Goal: Find specific page/section: Find specific page/section

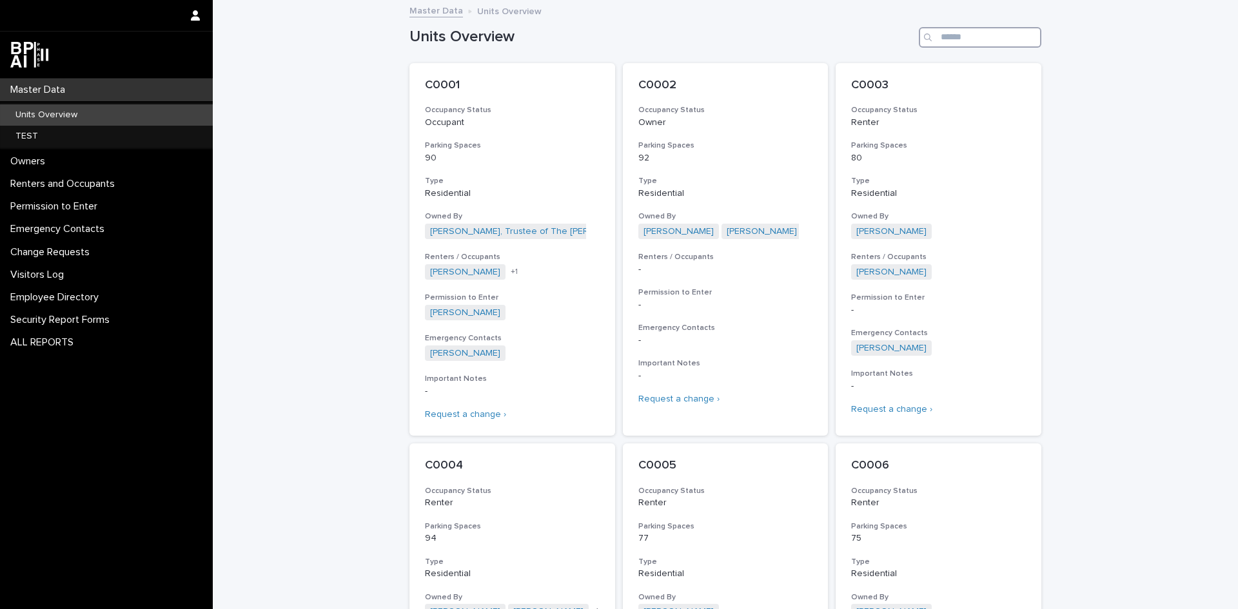
click at [986, 39] on input "Search" at bounding box center [980, 37] width 122 height 21
type input "*****"
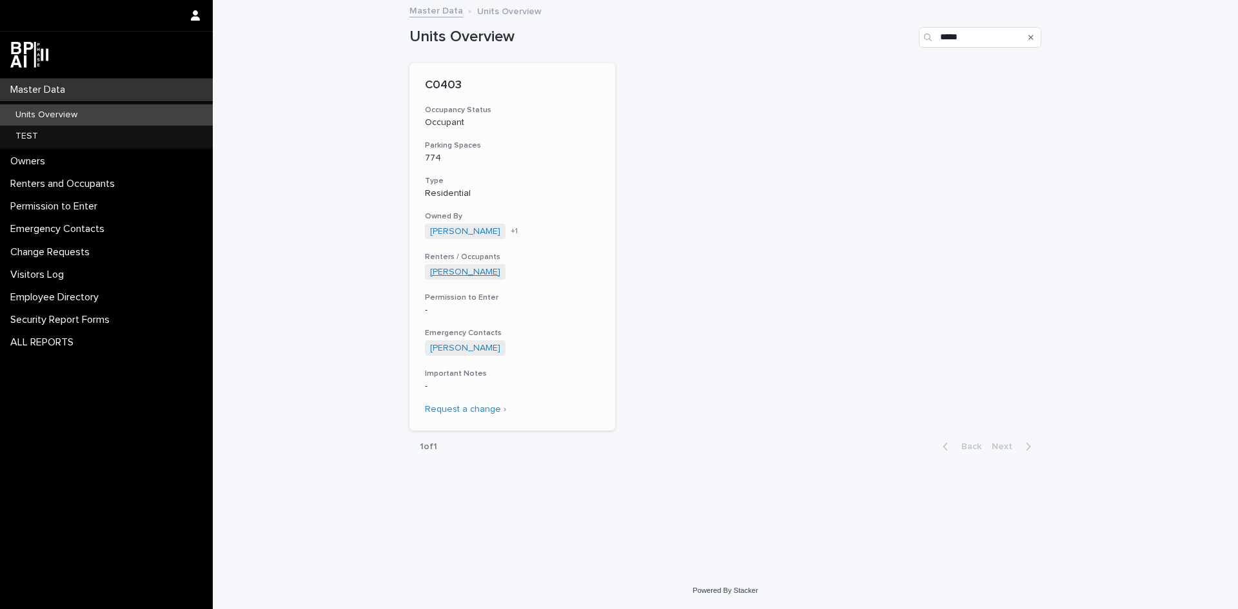
click at [453, 275] on link "[PERSON_NAME]" at bounding box center [465, 272] width 70 height 11
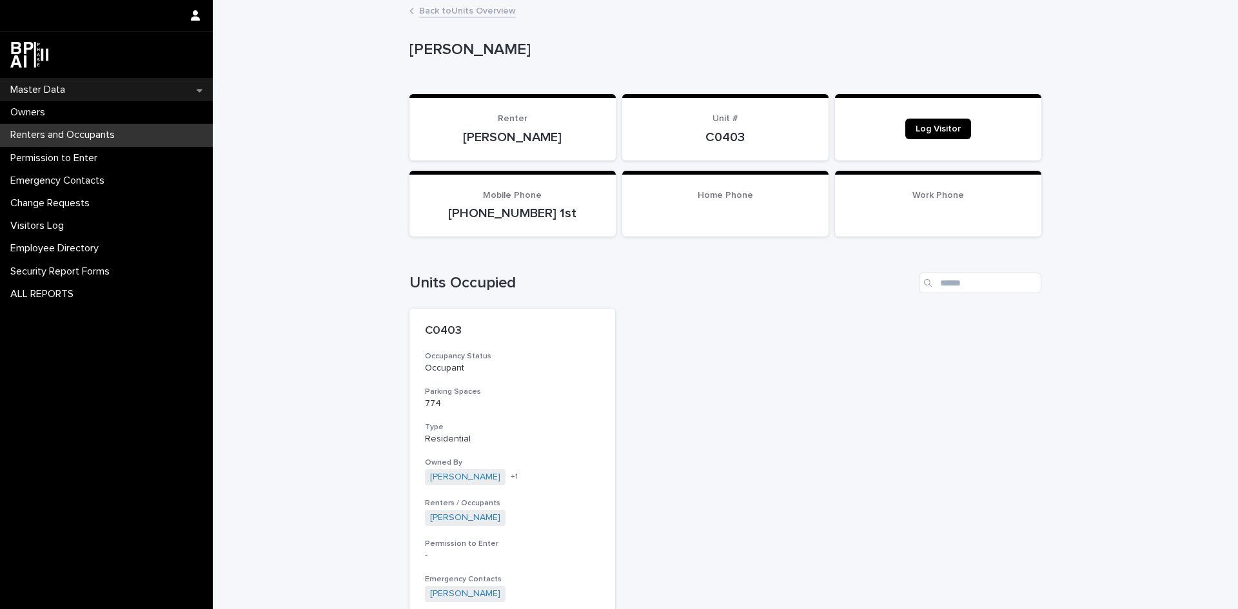
click at [79, 90] on div "Master Data" at bounding box center [106, 90] width 213 height 23
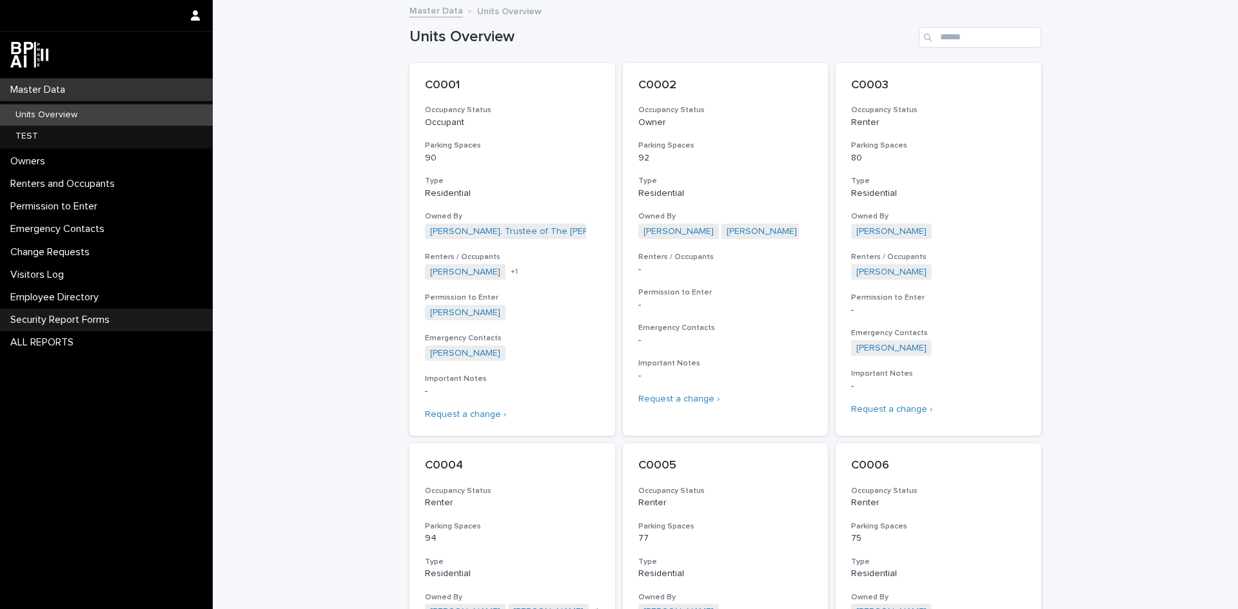
click at [99, 317] on p "Security Report Forms" at bounding box center [62, 320] width 115 height 12
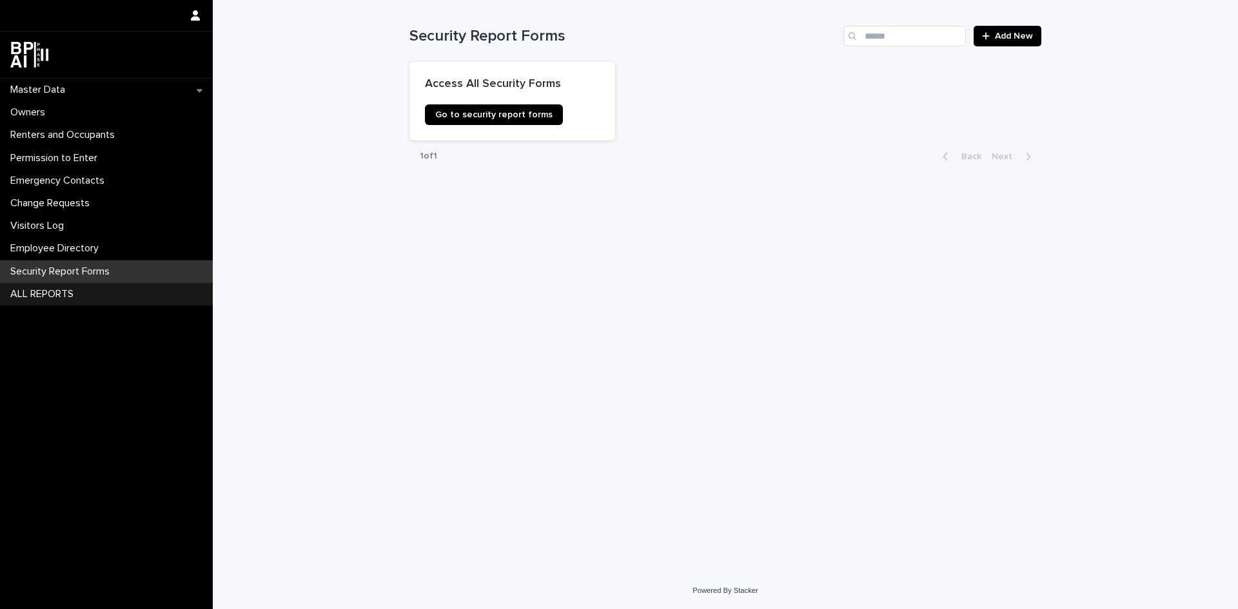
click at [54, 289] on p "ALL REPORTS" at bounding box center [44, 294] width 79 height 12
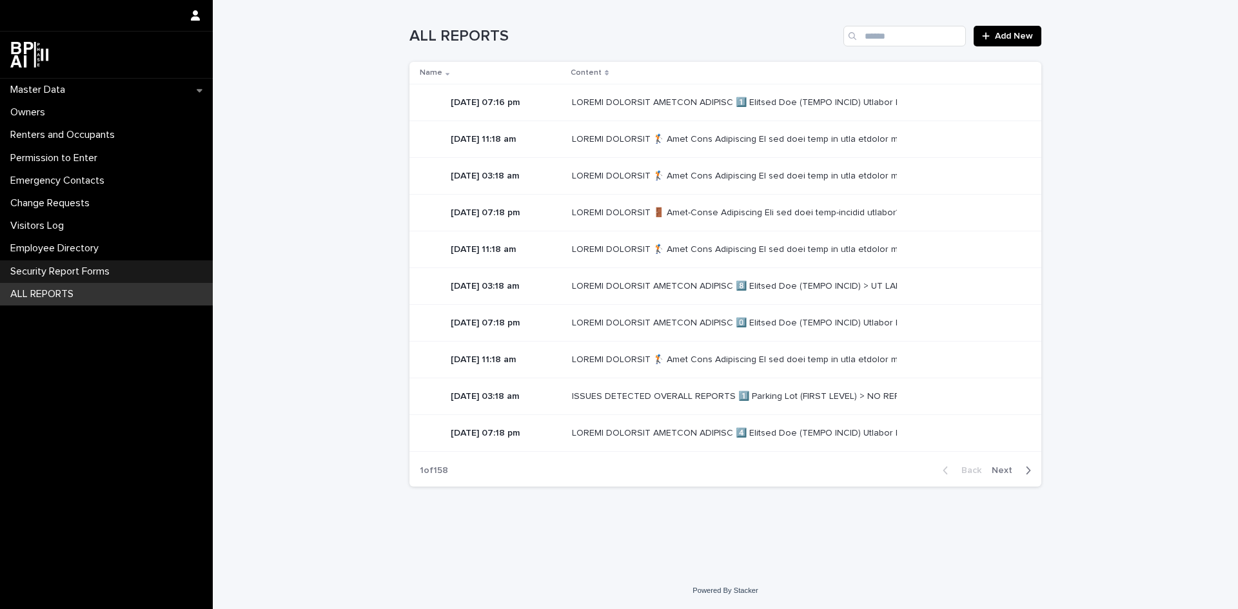
click at [120, 268] on p "Security Report Forms" at bounding box center [62, 272] width 115 height 12
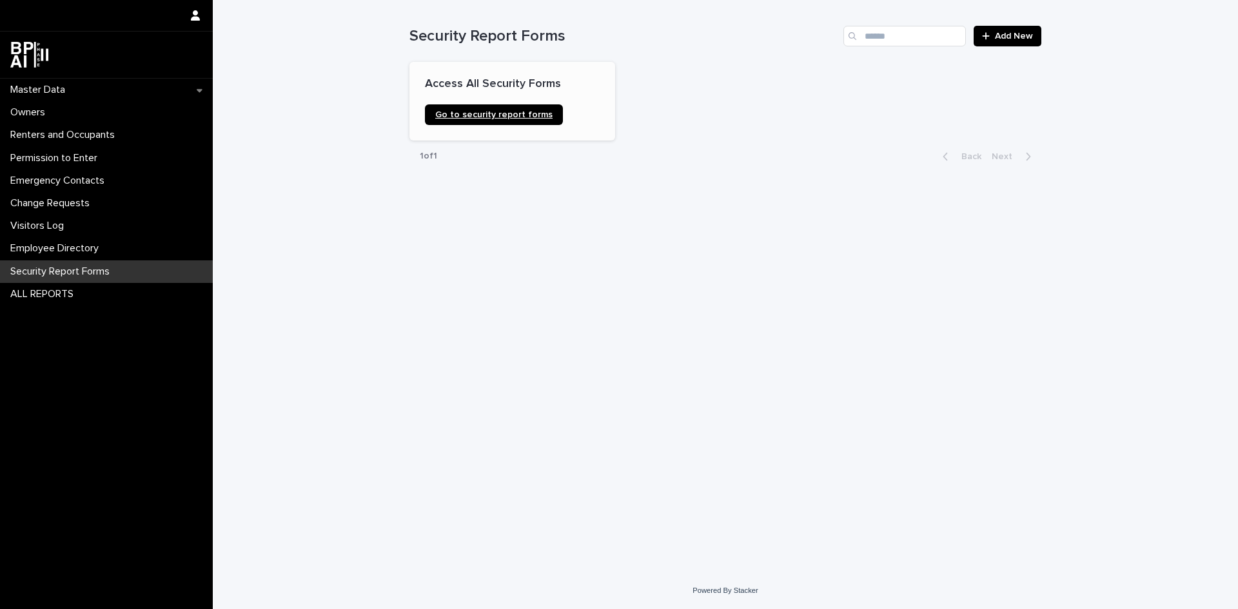
click at [526, 123] on link "Go to security report forms" at bounding box center [494, 114] width 138 height 21
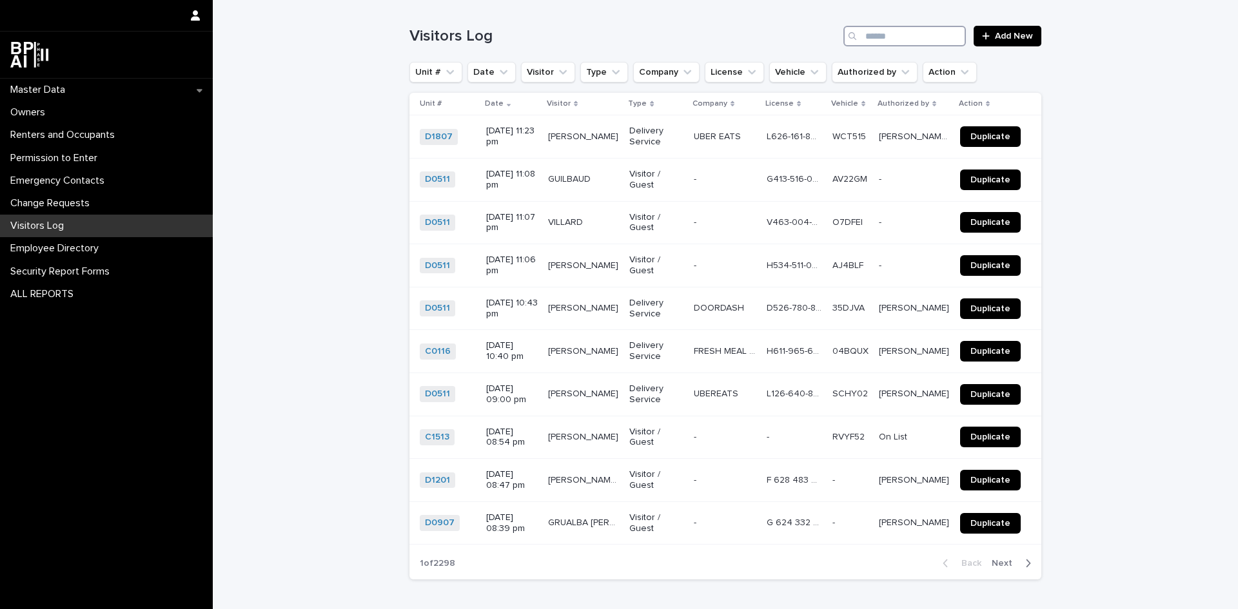
click at [894, 35] on input "Search" at bounding box center [904, 36] width 122 height 21
type input "*****"
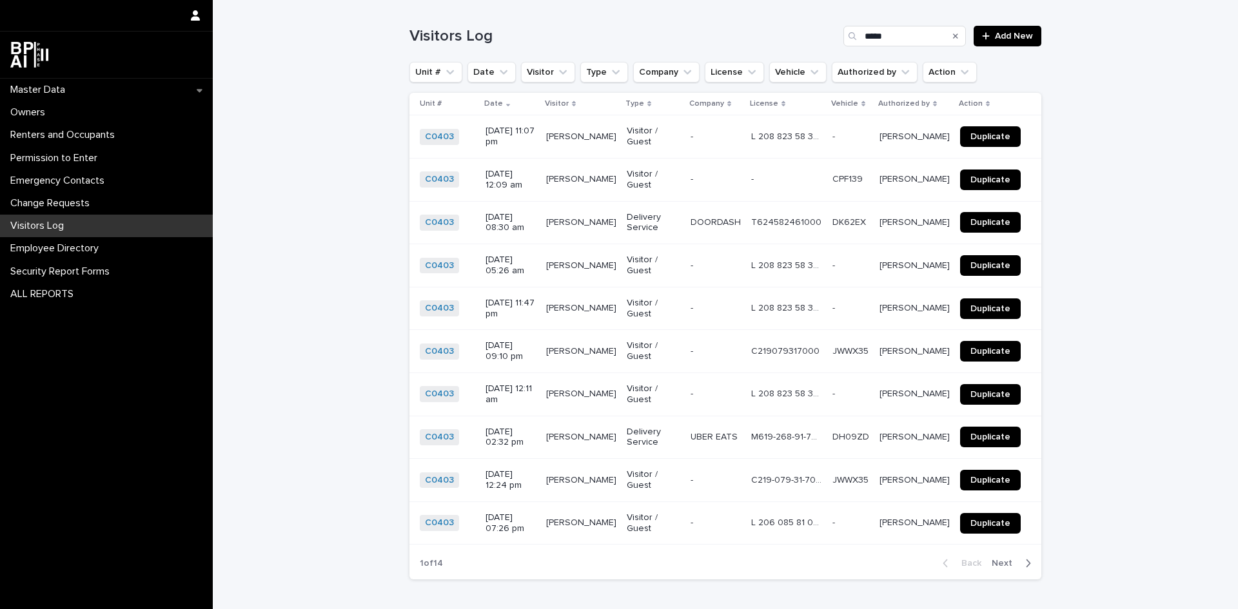
click at [999, 559] on span "Next" at bounding box center [1006, 563] width 28 height 9
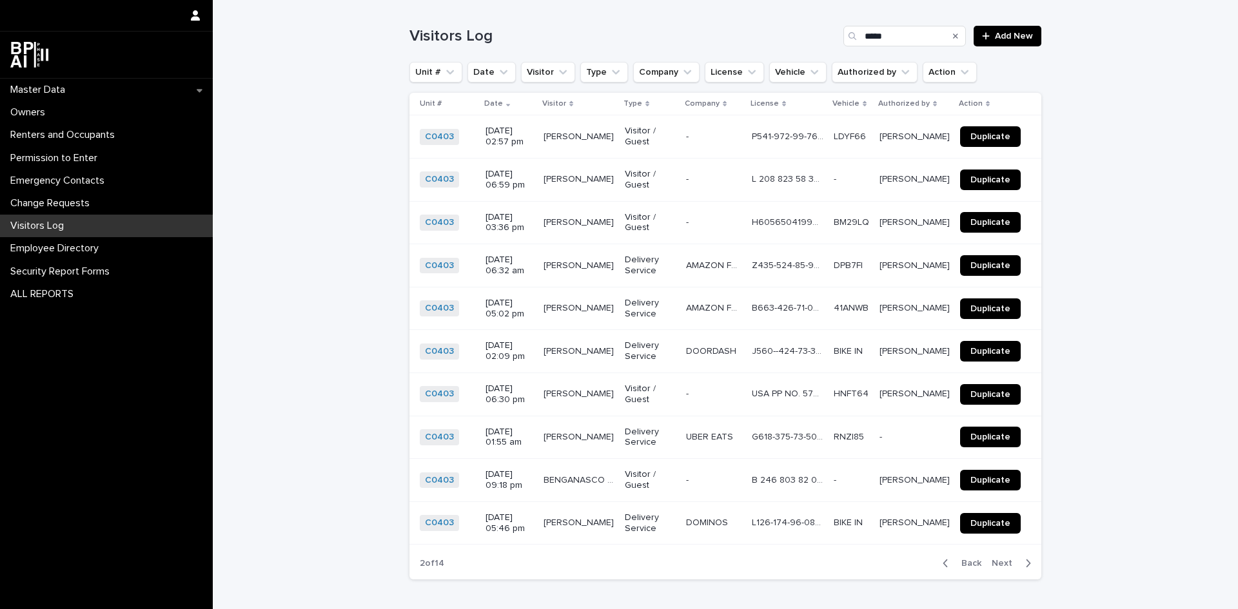
click at [966, 562] on span "Back" at bounding box center [968, 563] width 28 height 9
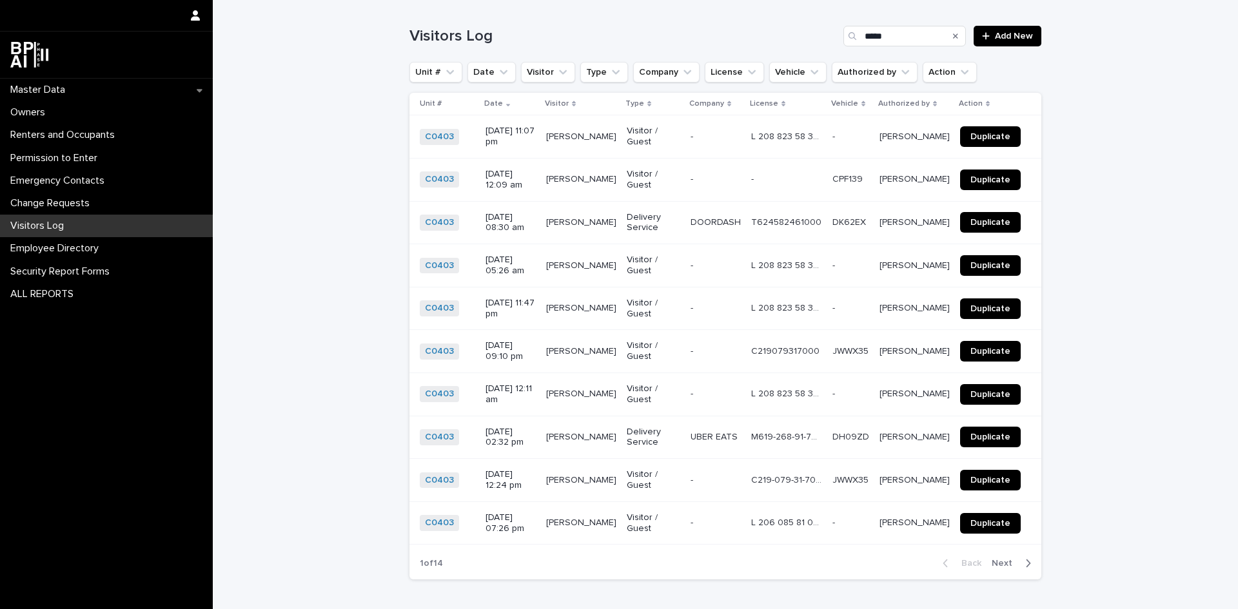
click at [586, 139] on p "LEYTON RANDALL JOSE R" at bounding box center [582, 136] width 73 height 14
